Goal: Task Accomplishment & Management: Use online tool/utility

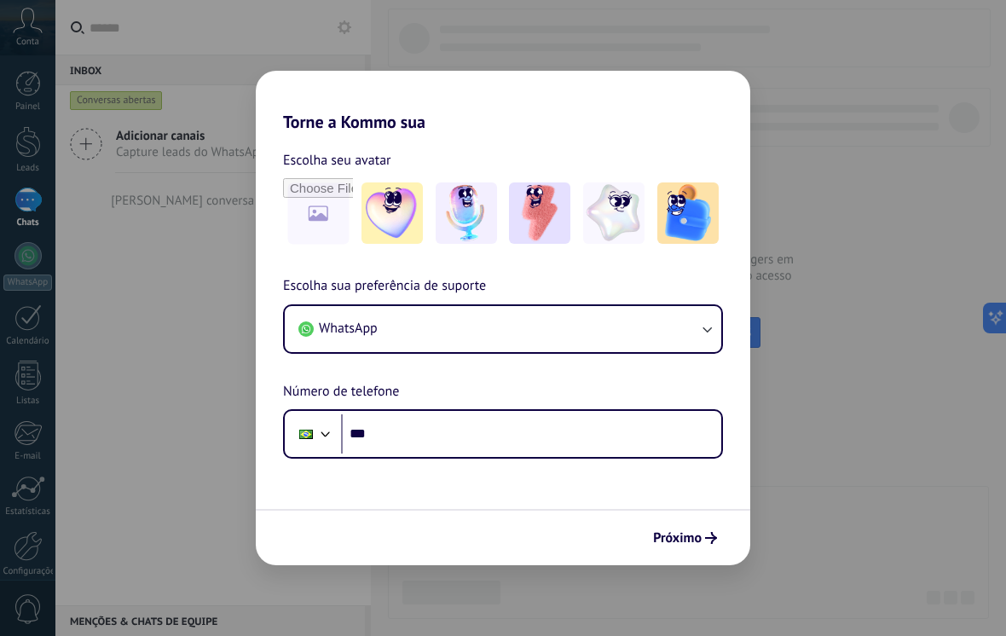
click at [427, 330] on button "WhatsApp" at bounding box center [503, 329] width 436 height 46
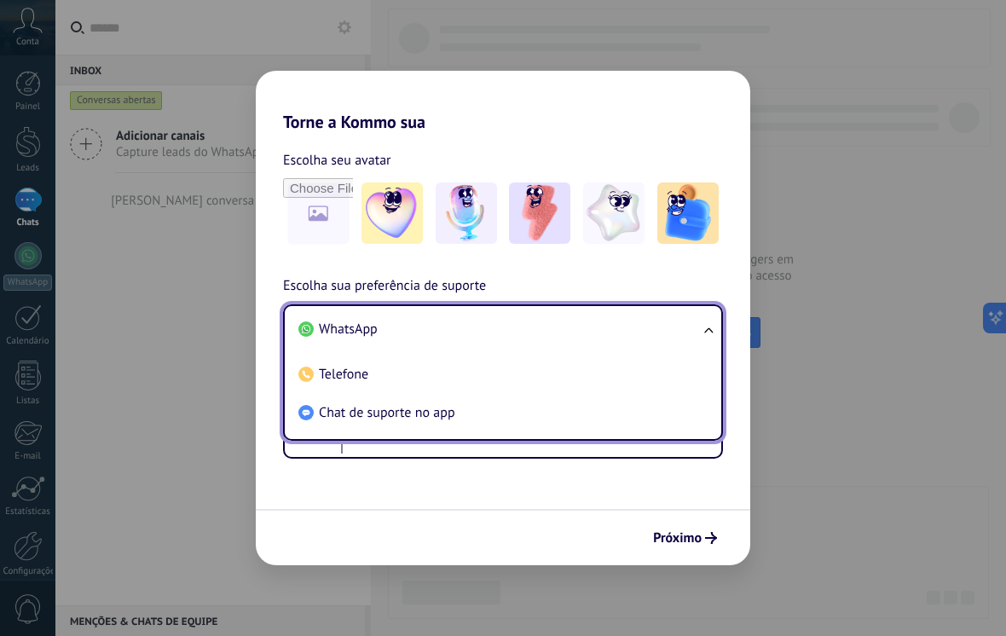
click at [292, 199] on input "file" at bounding box center [318, 213] width 70 height 70
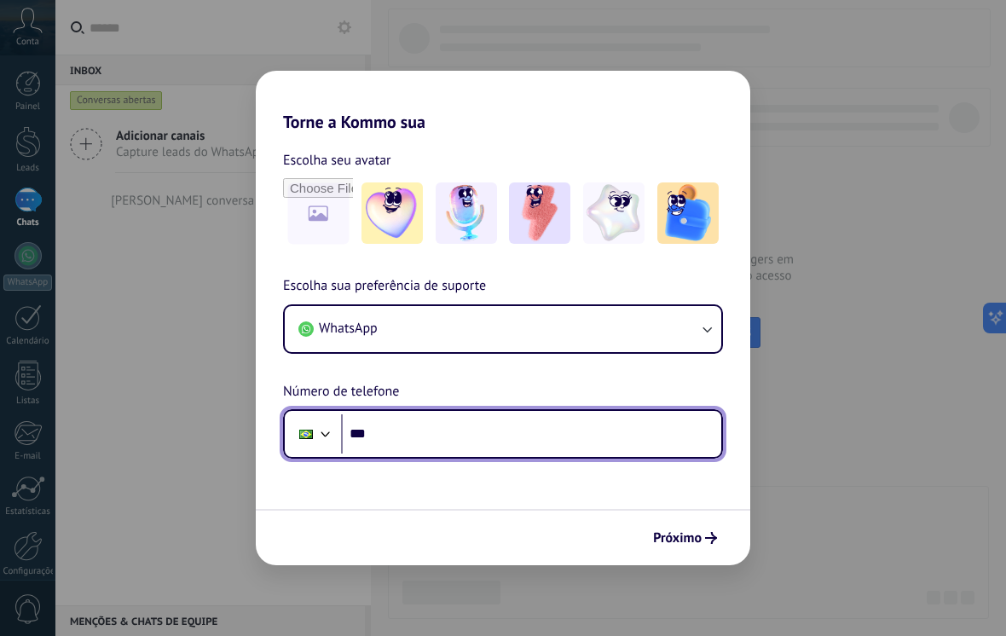
click at [401, 441] on input "***" at bounding box center [531, 433] width 380 height 39
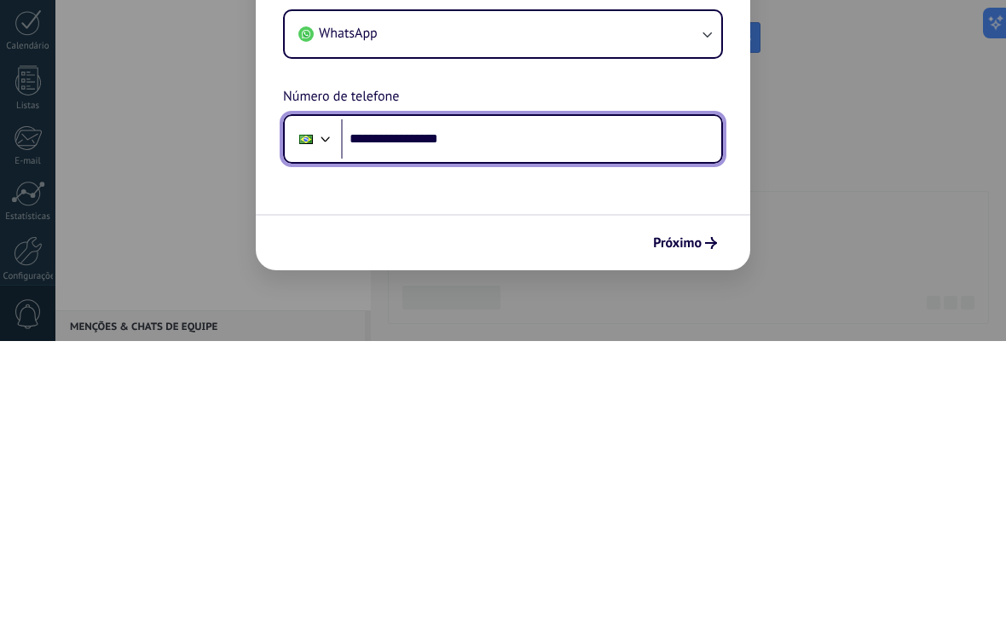
type input "**********"
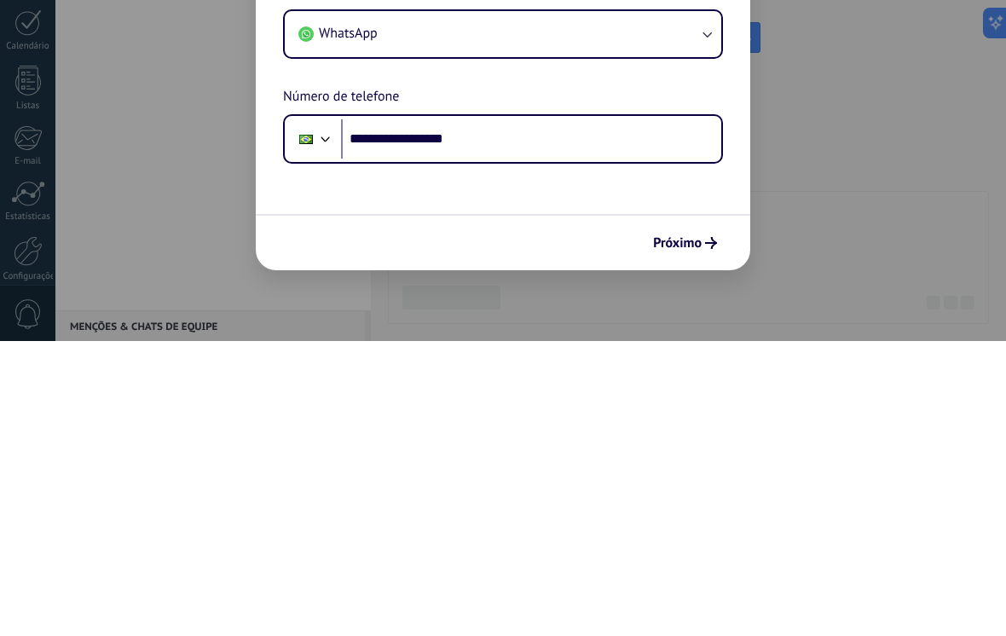
click at [685, 532] on span "Próximo" at bounding box center [677, 538] width 49 height 12
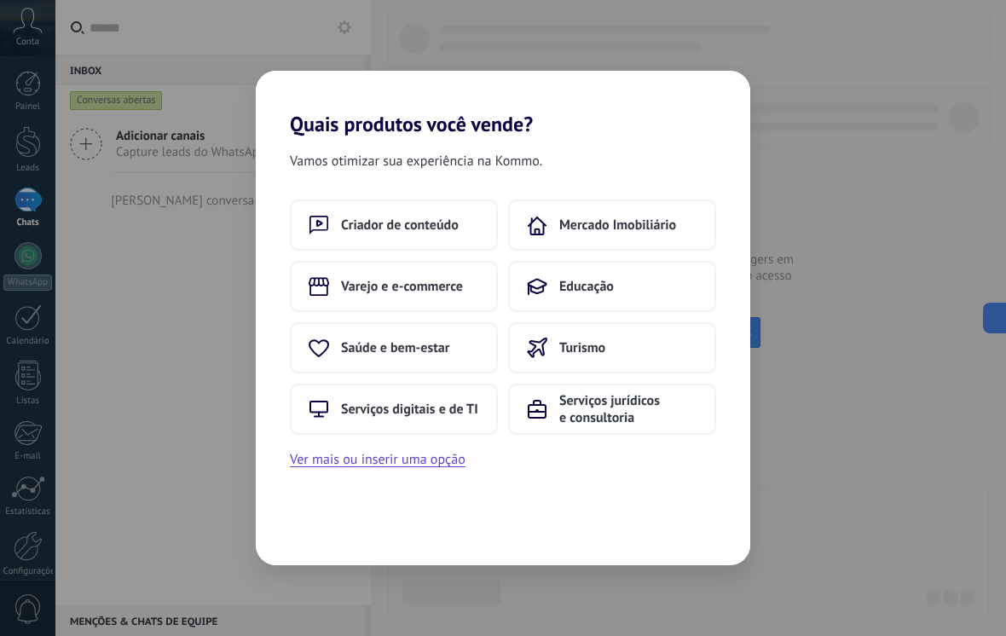
click at [358, 353] on span "Saúde e bem-estar" at bounding box center [395, 347] width 108 height 17
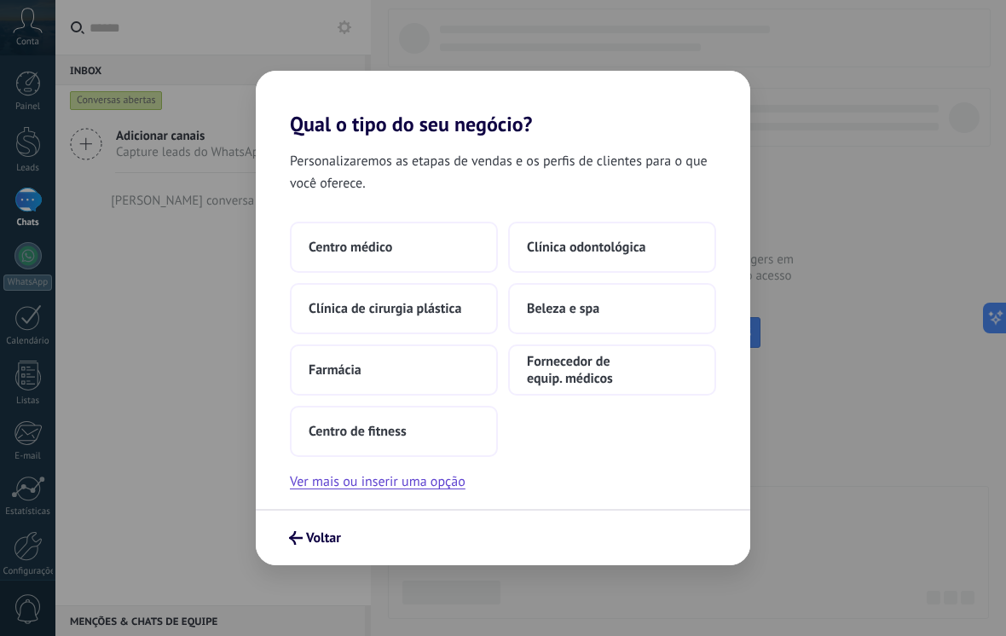
click at [573, 308] on span "Beleza e spa" at bounding box center [563, 308] width 72 height 17
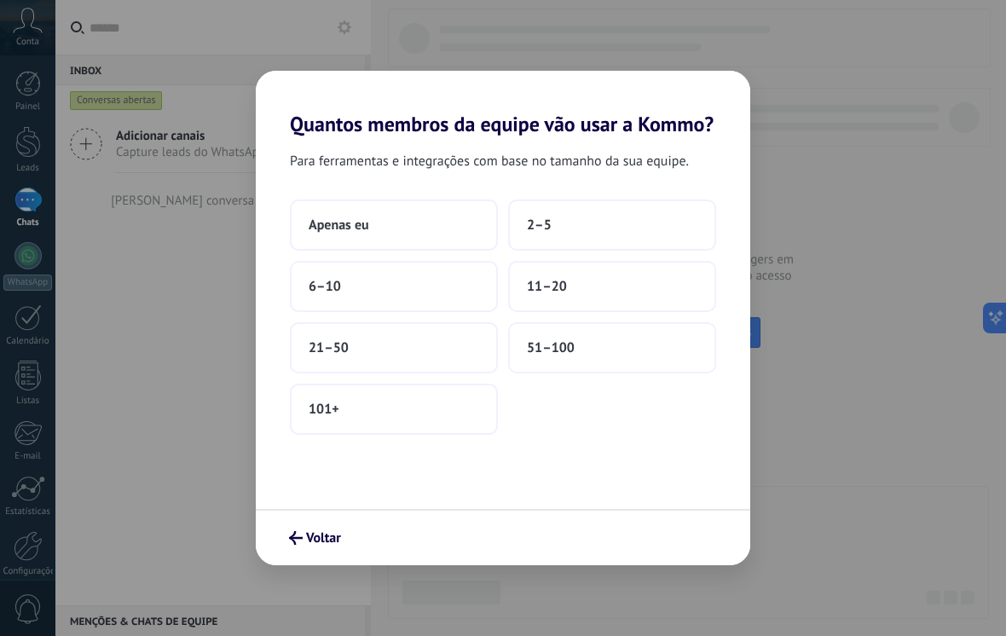
click at [344, 216] on span "Apenas eu" at bounding box center [339, 224] width 61 height 17
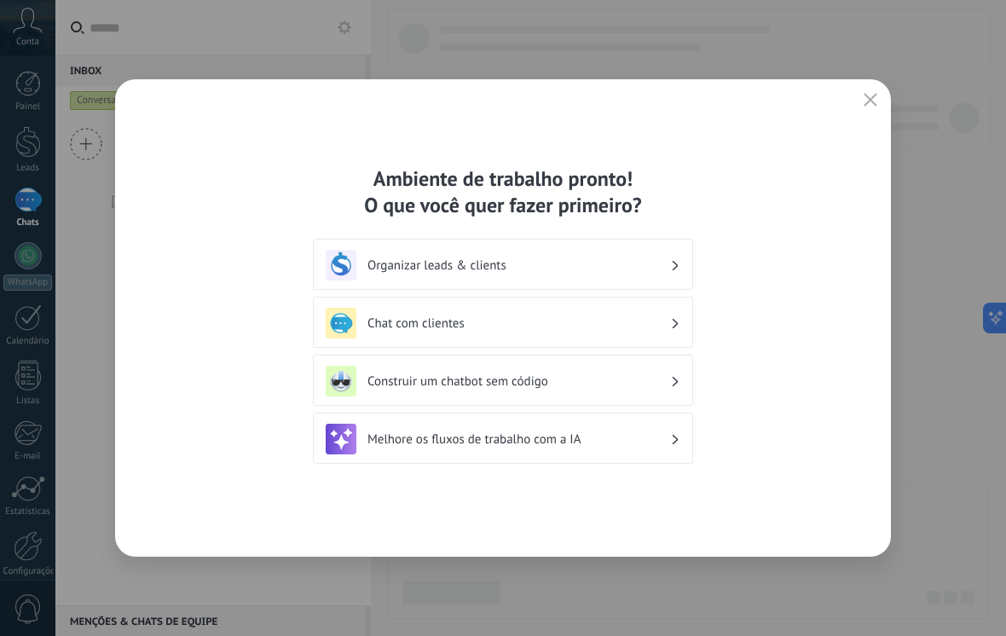
click at [399, 334] on div "Chat com clientes" at bounding box center [503, 323] width 355 height 31
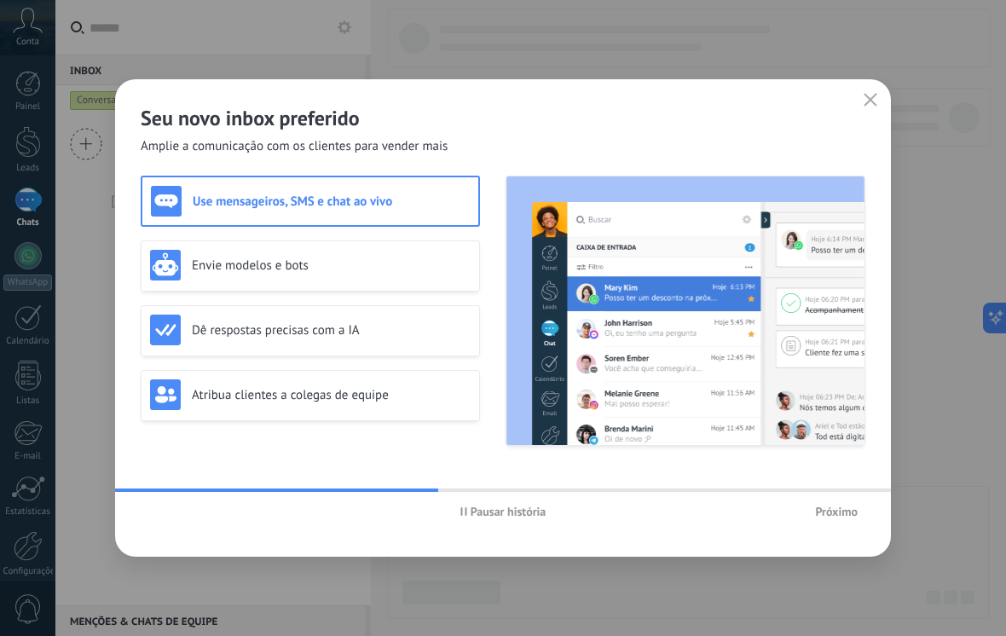
click at [843, 512] on span "Próximo" at bounding box center [836, 511] width 43 height 12
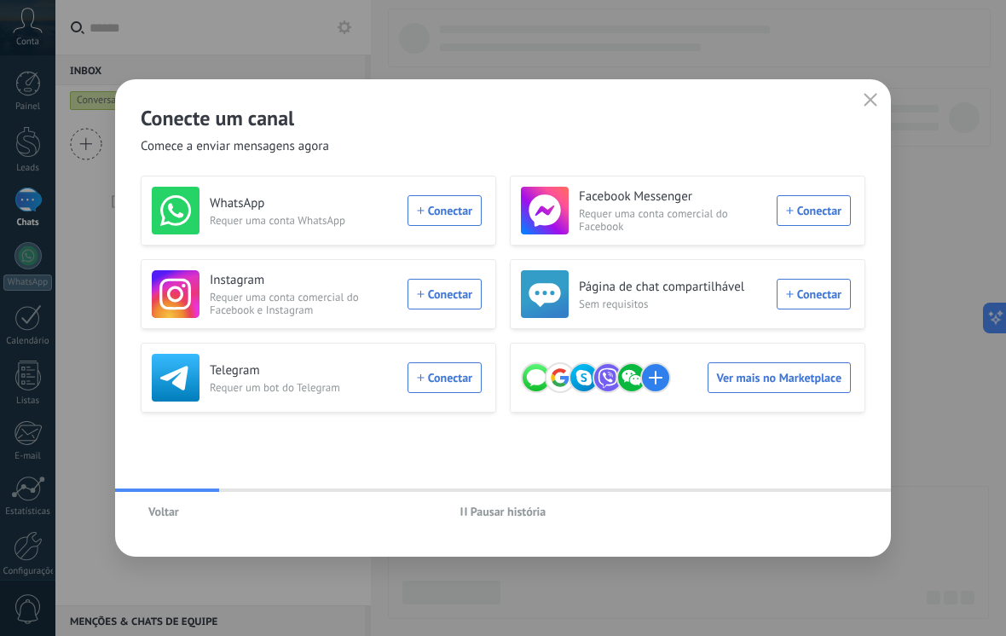
click at [449, 222] on div "WhatsApp Requer uma conta WhatsApp Conectar" at bounding box center [317, 211] width 330 height 48
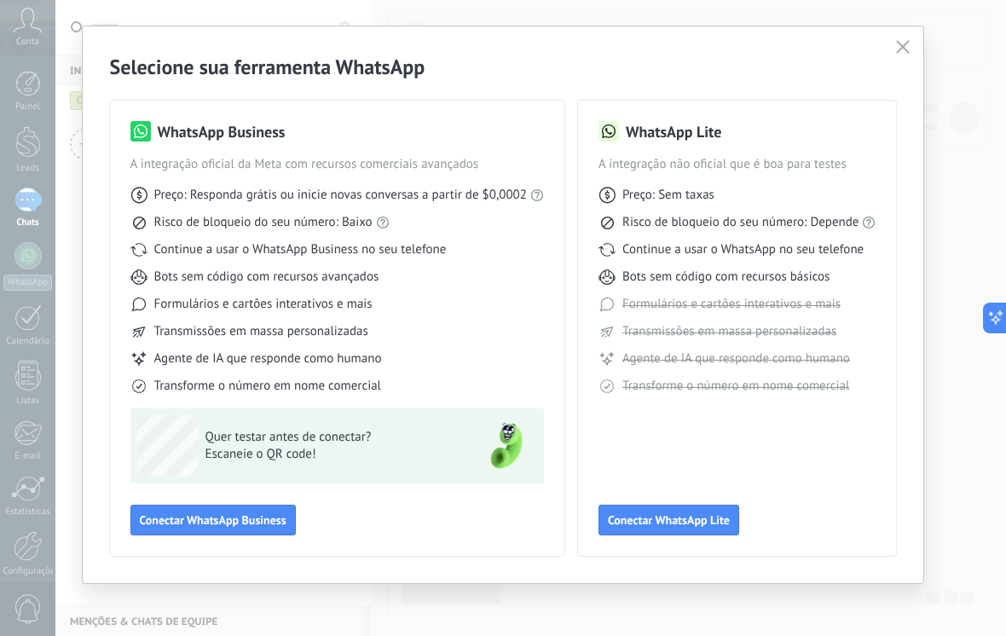
click at [273, 524] on span "Conectar WhatsApp Business" at bounding box center [213, 520] width 147 height 12
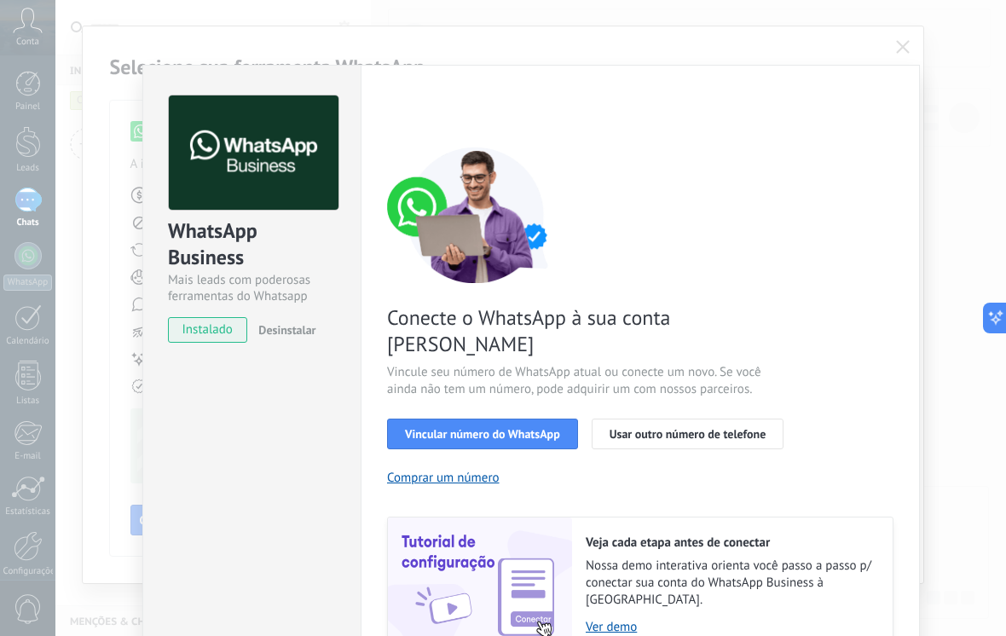
click at [446, 419] on button "Vincular número do WhatsApp" at bounding box center [482, 434] width 191 height 31
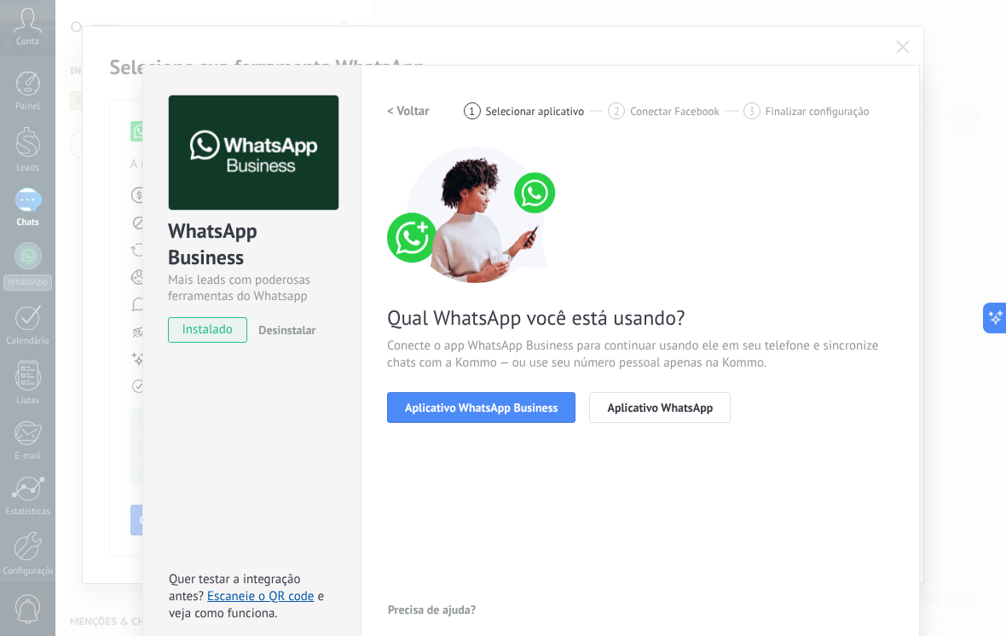
click at [419, 413] on span "Aplicativo WhatsApp Business" at bounding box center [481, 407] width 153 height 12
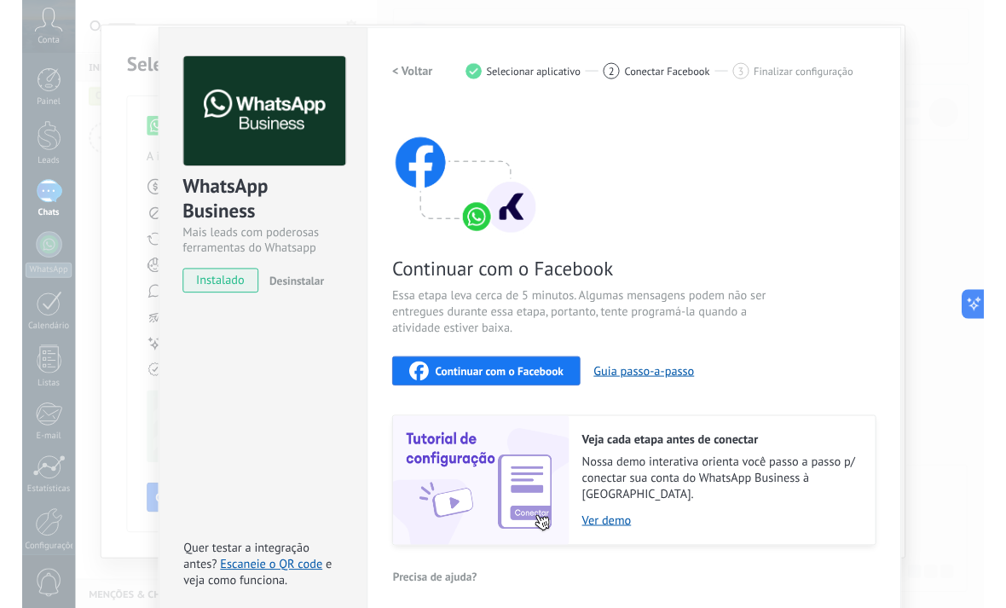
scroll to position [36, 0]
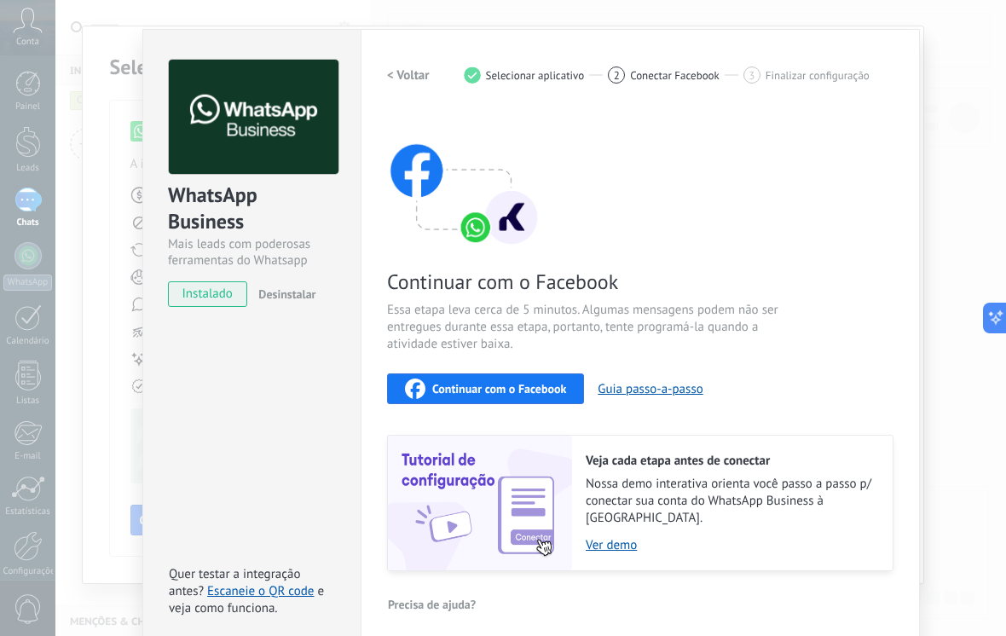
click at [434, 386] on span "Continuar com o Facebook" at bounding box center [499, 389] width 134 height 12
